Goal: Navigation & Orientation: Find specific page/section

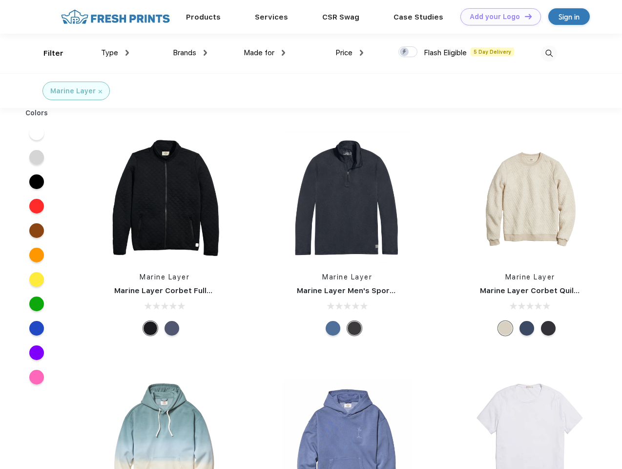
click at [497, 17] on link "Add your Logo Design Tool" at bounding box center [500, 16] width 81 height 17
click at [0, 0] on div "Design Tool" at bounding box center [0, 0] width 0 height 0
click at [524, 16] on link "Add your Logo Design Tool" at bounding box center [500, 16] width 81 height 17
click at [47, 53] on div "Filter" at bounding box center [53, 53] width 20 height 11
click at [115, 53] on span "Type" at bounding box center [109, 52] width 17 height 9
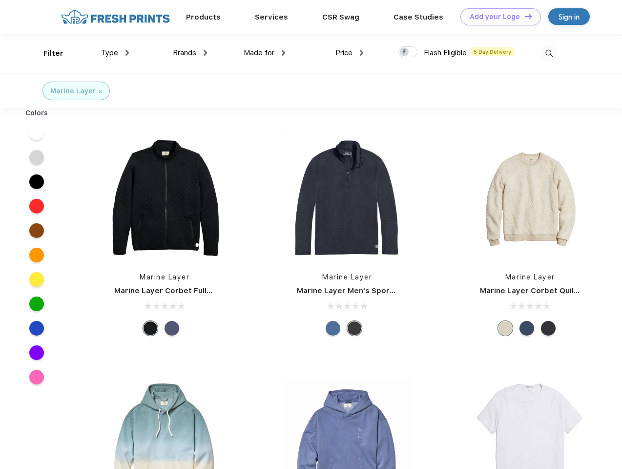
click at [190, 53] on span "Brands" at bounding box center [184, 52] width 23 height 9
click at [265, 53] on span "Made for" at bounding box center [259, 52] width 31 height 9
click at [350, 53] on span "Price" at bounding box center [343, 52] width 17 height 9
click at [408, 52] on div at bounding box center [407, 51] width 19 height 11
click at [405, 52] on input "checkbox" at bounding box center [401, 49] width 6 height 6
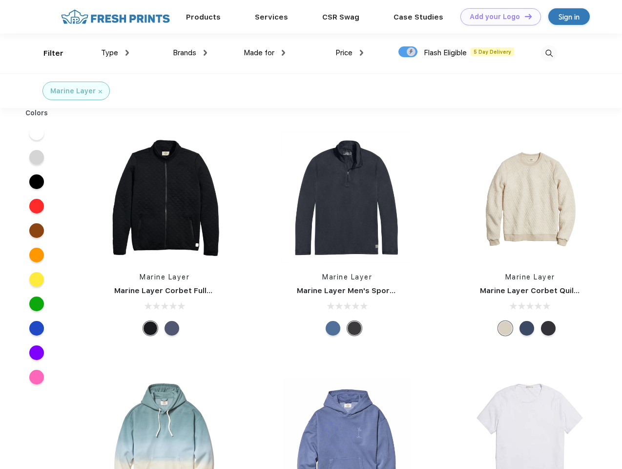
click at [549, 53] on img at bounding box center [549, 53] width 16 height 16
